Goal: Communication & Community: Participate in discussion

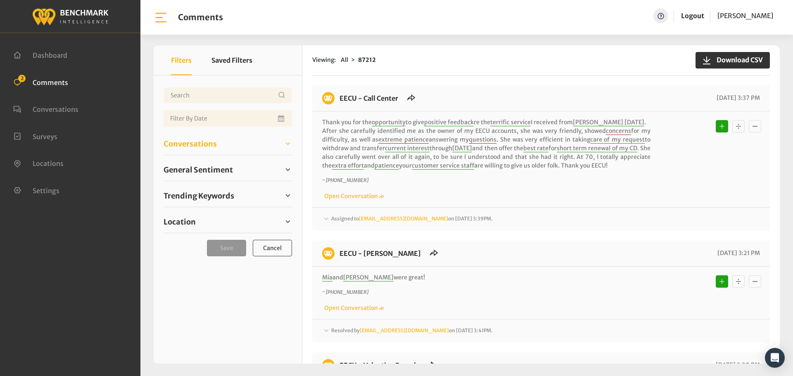
click at [179, 142] on span "Conversations" at bounding box center [190, 143] width 53 height 11
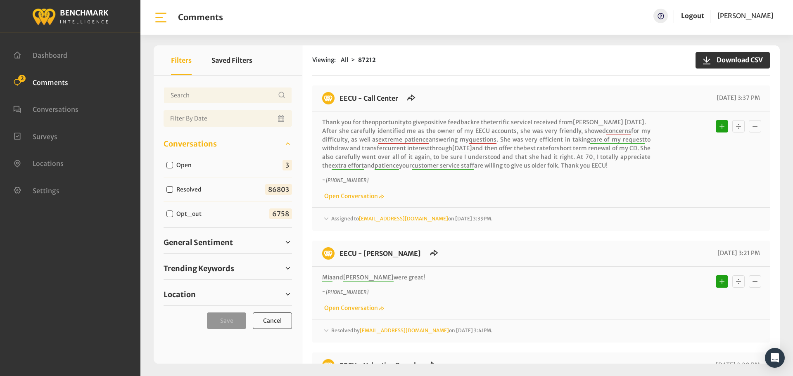
click at [168, 164] on input "Open" at bounding box center [169, 165] width 7 height 7
checkbox input "true"
